Goal: Find specific page/section: Find specific page/section

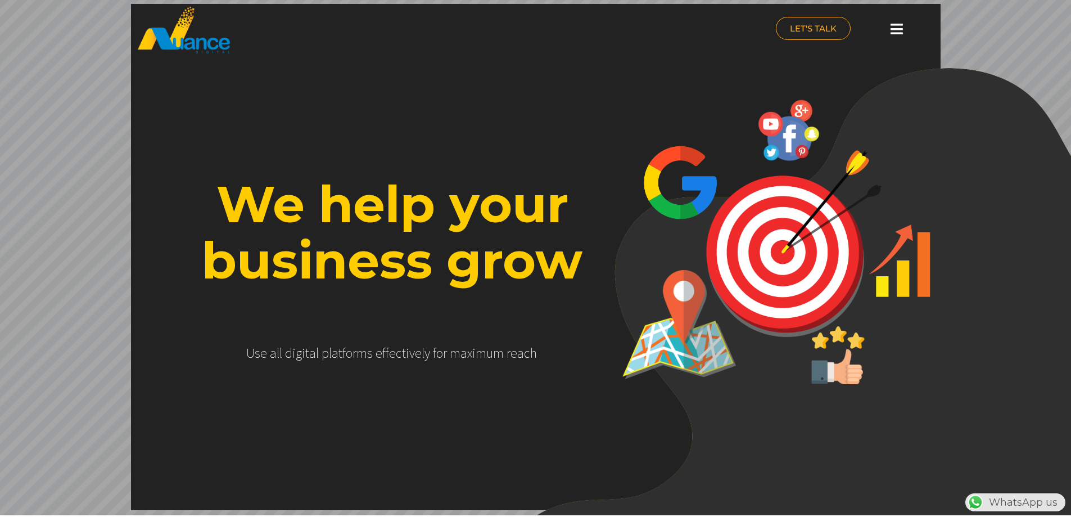
click at [887, 19] on div at bounding box center [896, 29] width 22 height 25
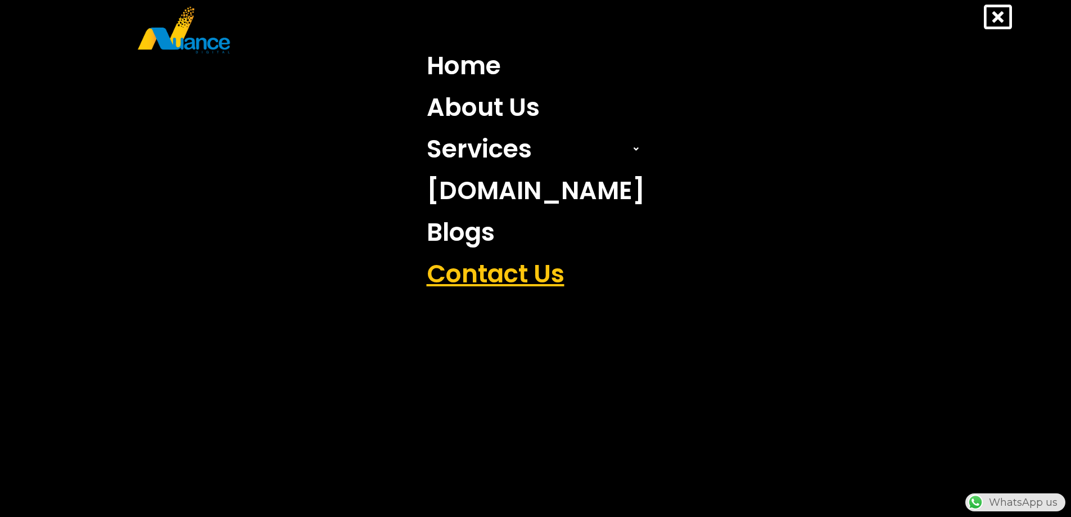
click at [515, 266] on link "Contact Us" at bounding box center [535, 274] width 235 height 42
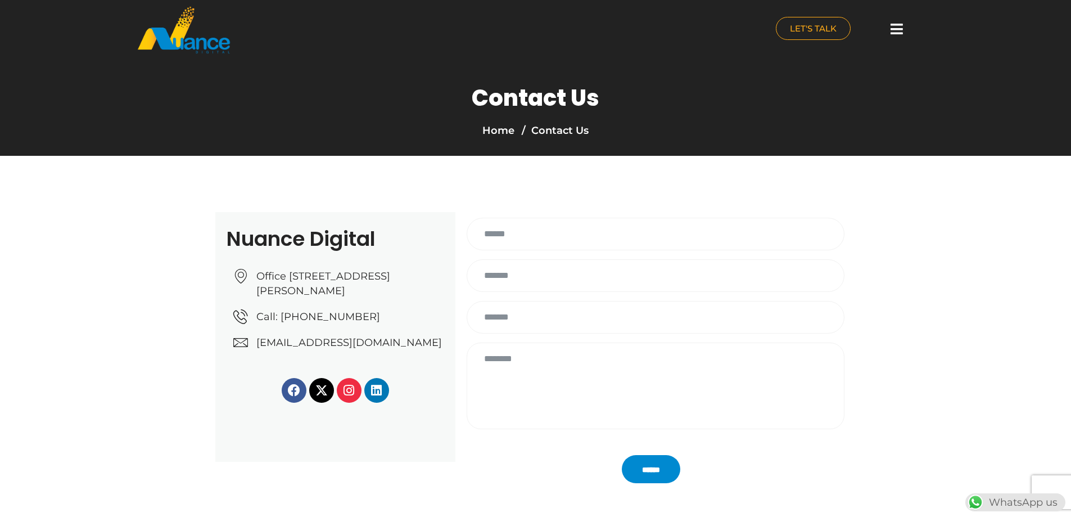
click at [902, 28] on icon at bounding box center [896, 29] width 12 height 14
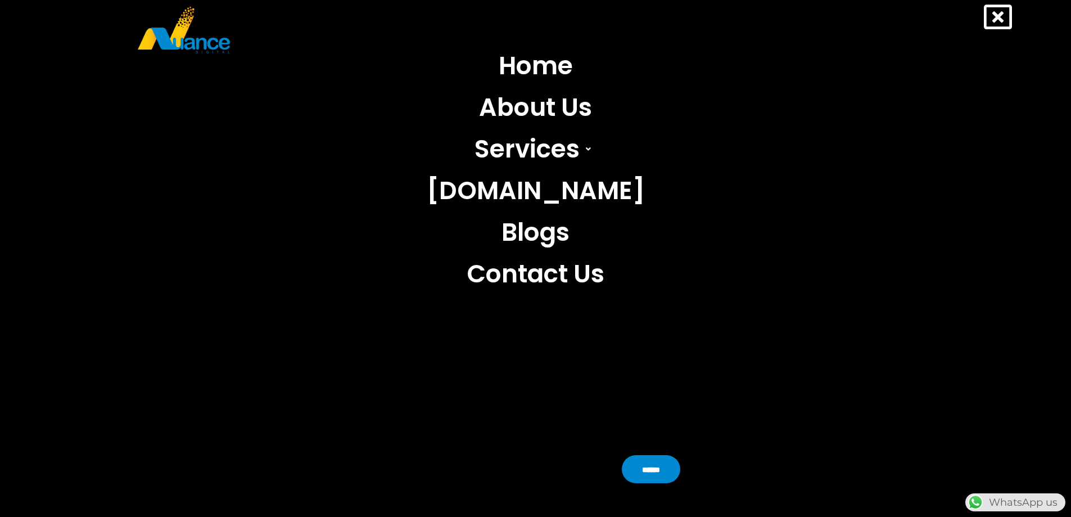
click at [1020, 17] on div "Home About Us Services Search Engine Optimization (SEO) Search Engine Marketing…" at bounding box center [535, 258] width 1071 height 517
click at [1001, 20] on icon at bounding box center [998, 17] width 28 height 28
